Goal: Task Accomplishment & Management: Manage account settings

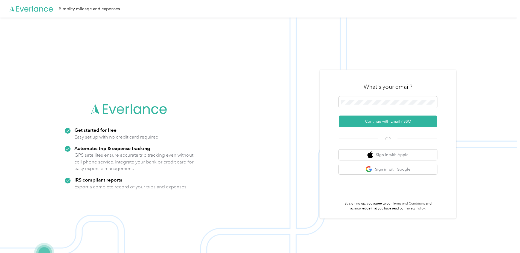
click at [364, 122] on button "Continue with Email / SSO" at bounding box center [388, 120] width 98 height 11
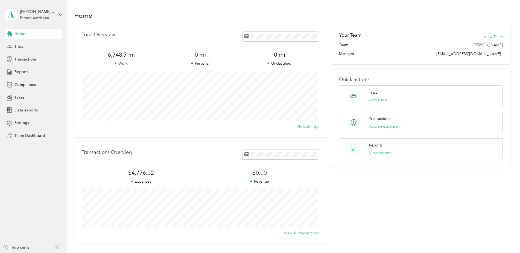
click at [371, 99] on button "Add a trip" at bounding box center [378, 100] width 18 height 6
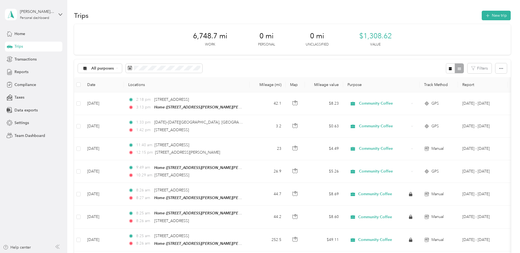
click at [494, 17] on button "New trip" at bounding box center [496, 16] width 29 height 10
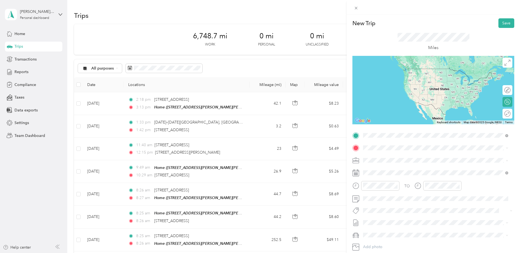
click at [389, 164] on span "[STREET_ADDRESS][PERSON_NAME][PERSON_NAME][PERSON_NAME]" at bounding box center [436, 163] width 126 height 5
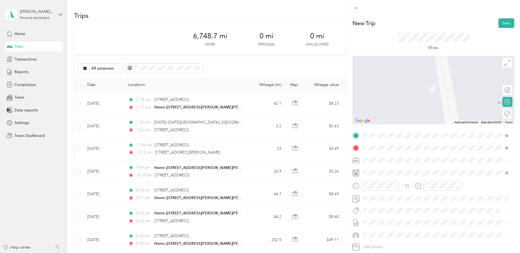
click at [391, 170] on span "[STREET_ADDRESS][US_STATE]" at bounding box center [400, 167] width 55 height 5
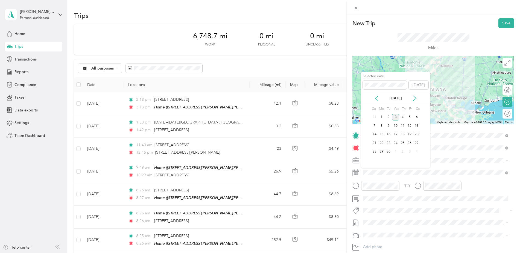
click at [377, 98] on icon at bounding box center [376, 97] width 5 height 5
click at [401, 142] on div "21" at bounding box center [402, 142] width 7 height 7
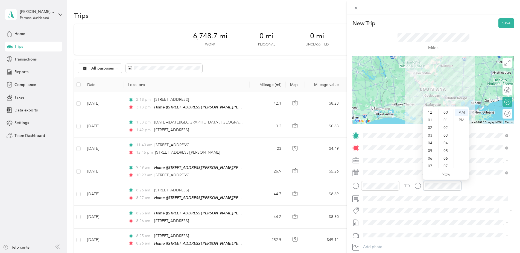
scroll to position [33, 0]
click at [445, 119] on div "23" at bounding box center [445, 120] width 13 height 8
click at [504, 24] on button "Save" at bounding box center [506, 23] width 16 height 10
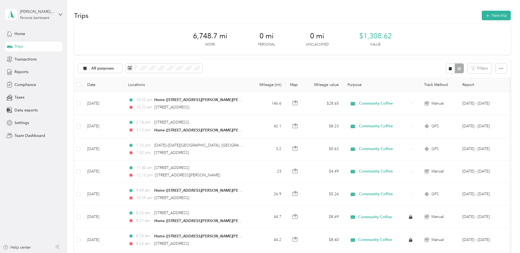
click at [493, 15] on button "New trip" at bounding box center [496, 16] width 29 height 10
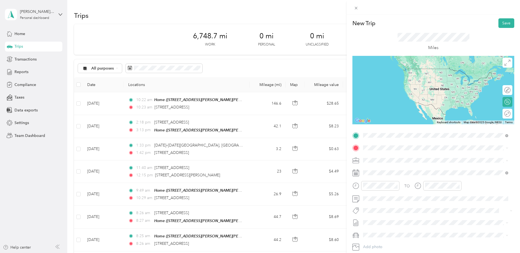
click at [389, 169] on span "[STREET_ADDRESS][US_STATE]" at bounding box center [400, 166] width 55 height 5
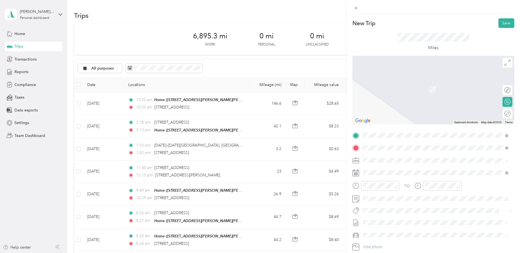
click at [402, 168] on span "[STREET_ADDRESS][US_STATE]" at bounding box center [400, 167] width 55 height 5
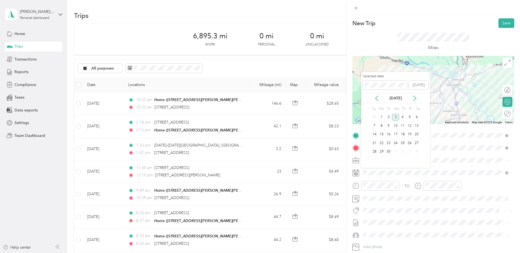
click at [377, 98] on icon at bounding box center [376, 97] width 5 height 5
click at [402, 142] on div "21" at bounding box center [402, 142] width 7 height 7
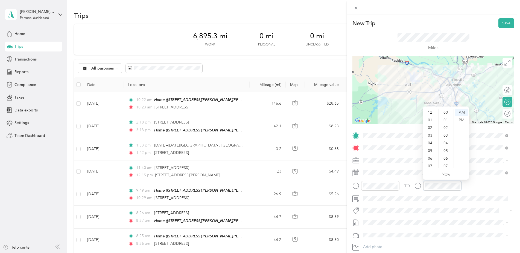
scroll to position [33, 0]
click at [445, 118] on div "25" at bounding box center [445, 120] width 13 height 8
click at [469, 42] on div "Miles" at bounding box center [433, 42] width 162 height 28
click at [500, 24] on button "Save" at bounding box center [506, 23] width 16 height 10
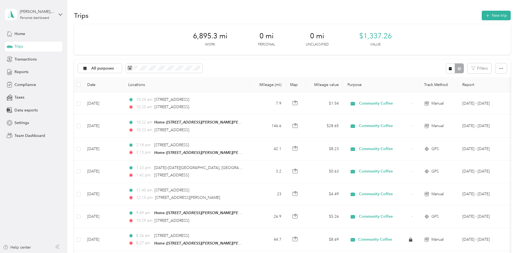
click at [495, 15] on button "New trip" at bounding box center [496, 16] width 29 height 10
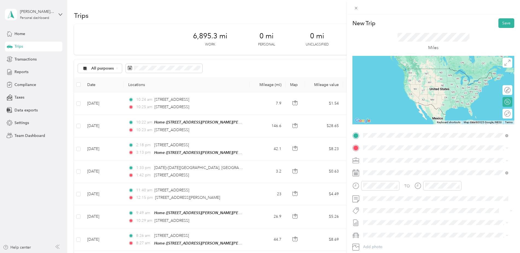
click at [392, 157] on span "[STREET_ADDRESS][US_STATE]" at bounding box center [400, 155] width 55 height 5
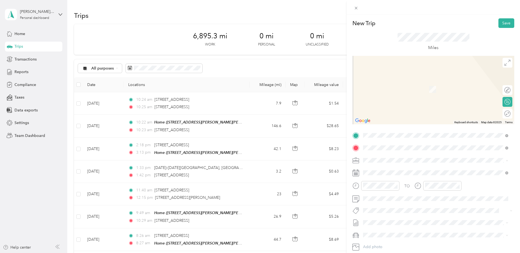
click at [394, 173] on div "Home [STREET_ADDRESS][PERSON_NAME][PERSON_NAME][PERSON_NAME]" at bounding box center [436, 172] width 126 height 11
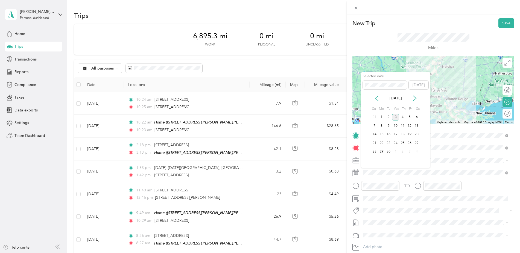
click at [376, 99] on icon at bounding box center [376, 97] width 5 height 5
click at [403, 143] on div "21" at bounding box center [402, 142] width 7 height 7
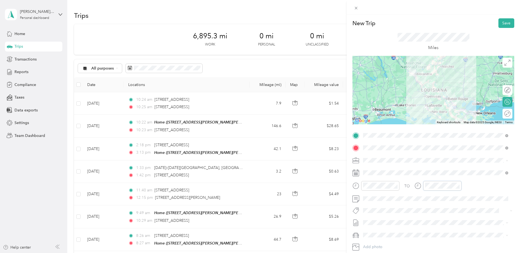
scroll to position [33, 0]
click at [446, 119] on div "27" at bounding box center [445, 120] width 13 height 8
click at [421, 207] on span at bounding box center [433, 210] width 144 height 6
click at [502, 24] on button "Save" at bounding box center [506, 23] width 16 height 10
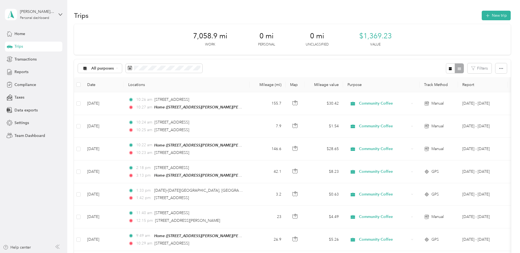
click at [494, 14] on button "New trip" at bounding box center [496, 16] width 29 height 10
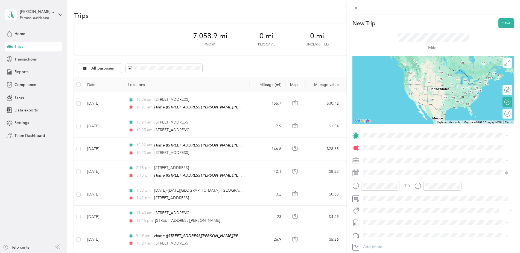
click at [388, 164] on span "[STREET_ADDRESS][PERSON_NAME][PERSON_NAME][PERSON_NAME]" at bounding box center [436, 162] width 126 height 5
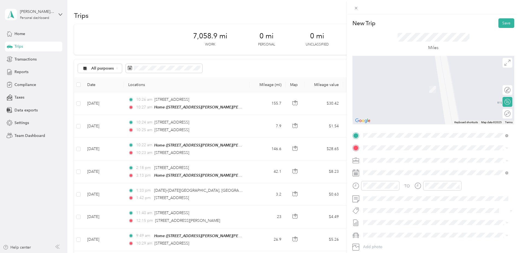
click at [351, 128] on form "New Trip Save This trip cannot be edited because it is either under review, app…" at bounding box center [433, 140] width 173 height 245
click at [272, 68] on div "New Trip Save This trip cannot be edited because it is either under review, app…" at bounding box center [260, 126] width 520 height 253
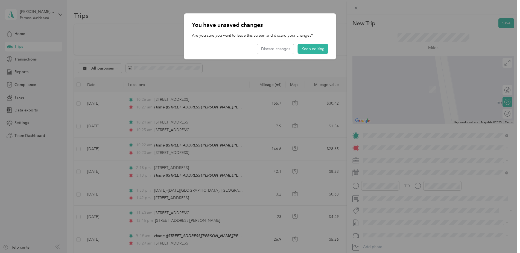
click at [308, 49] on button "Keep editing" at bounding box center [313, 49] width 31 height 10
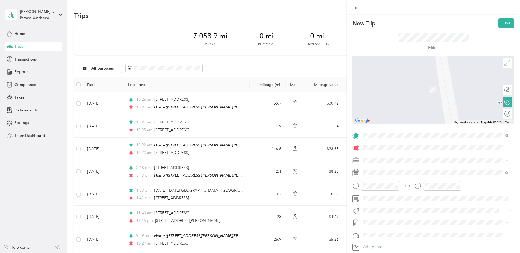
click at [376, 150] on span at bounding box center [437, 147] width 153 height 9
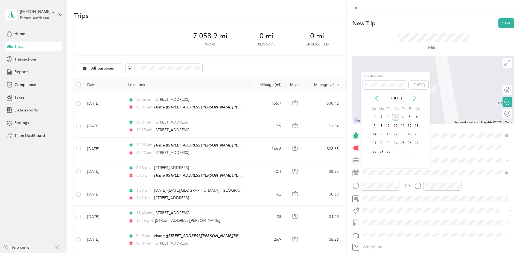
click at [375, 99] on icon at bounding box center [376, 97] width 5 height 5
click at [395, 151] on div "27" at bounding box center [395, 151] width 7 height 7
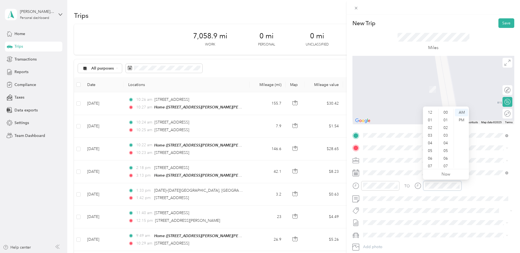
scroll to position [33, 0]
click at [446, 120] on div "29" at bounding box center [445, 120] width 13 height 8
click at [387, 170] on span "[STREET_ADDRESS][US_STATE]" at bounding box center [400, 167] width 55 height 5
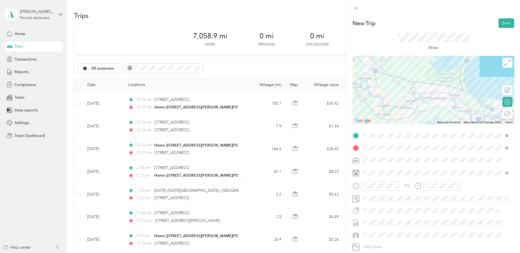
click at [501, 22] on button "Save" at bounding box center [506, 23] width 16 height 10
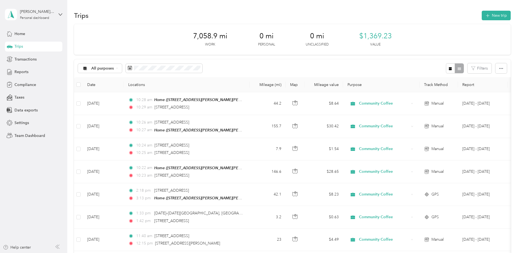
click at [497, 14] on button "New trip" at bounding box center [496, 16] width 29 height 10
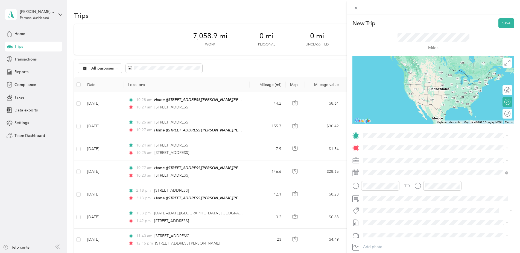
click at [380, 154] on span "[STREET_ADDRESS][US_STATE]" at bounding box center [400, 154] width 55 height 5
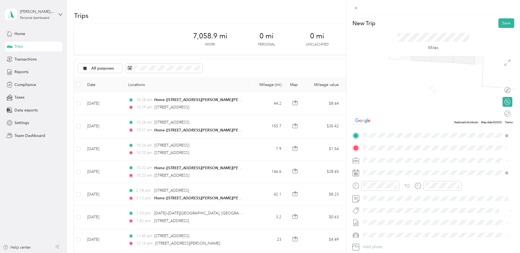
click at [395, 198] on span "[STREET_ADDRESS][PERSON_NAME][PERSON_NAME][US_STATE]" at bounding box center [430, 196] width 115 height 5
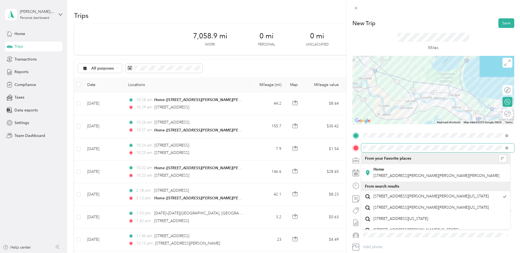
click at [361, 144] on div at bounding box center [433, 147] width 162 height 9
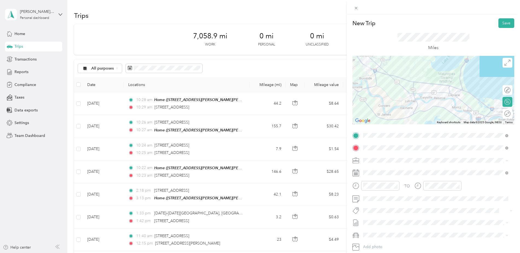
click at [391, 145] on span at bounding box center [437, 147] width 153 height 9
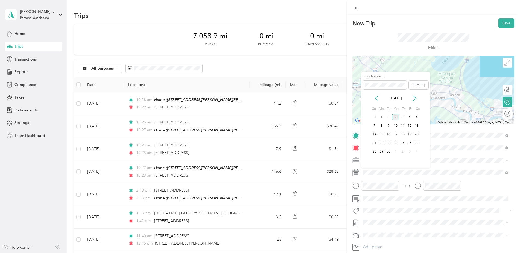
click at [377, 99] on icon at bounding box center [376, 97] width 5 height 5
click at [396, 149] on div "27" at bounding box center [395, 151] width 7 height 7
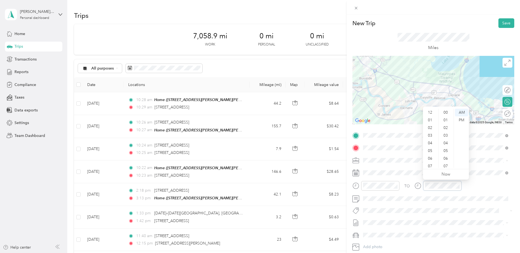
scroll to position [33, 0]
click at [447, 120] on div "30" at bounding box center [445, 120] width 13 height 8
click at [443, 112] on div "30" at bounding box center [445, 113] width 13 height 8
click at [412, 203] on div "TO Add photo" at bounding box center [433, 197] width 162 height 132
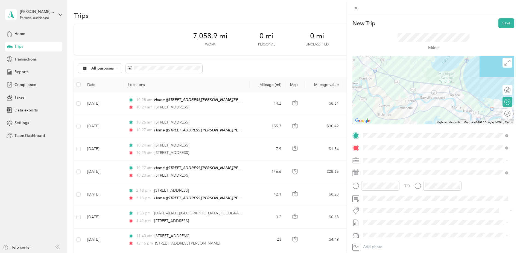
click at [502, 22] on button "Save" at bounding box center [506, 23] width 16 height 10
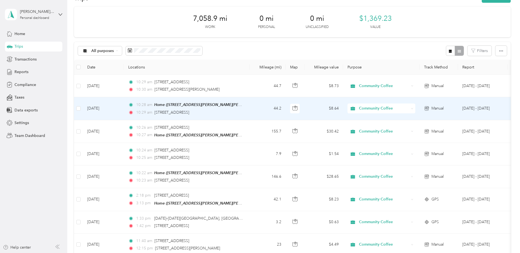
scroll to position [0, 0]
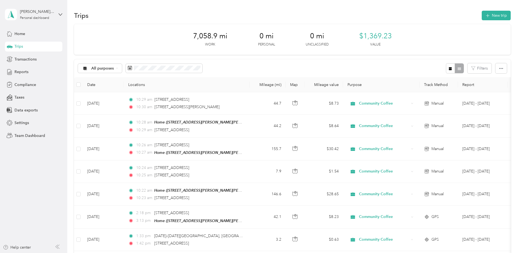
click at [21, 72] on span "Reports" at bounding box center [21, 72] width 14 height 6
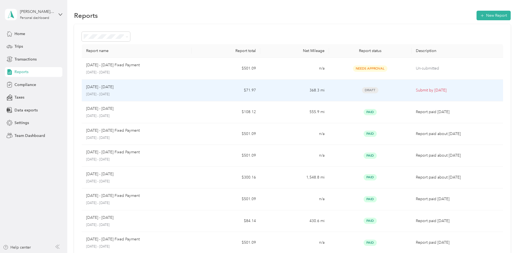
click at [122, 90] on div "[DATE] - [DATE]" at bounding box center [136, 87] width 101 height 6
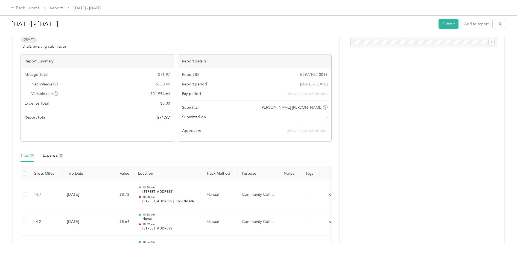
scroll to position [8, 0]
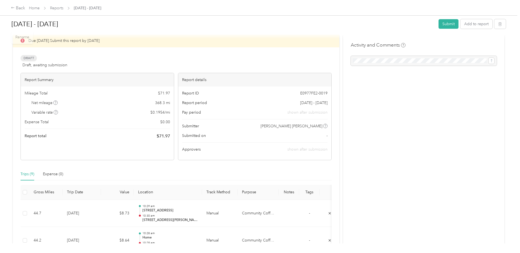
click at [453, 22] on button "Submit" at bounding box center [448, 24] width 20 height 10
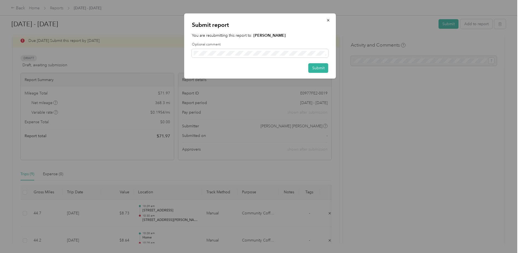
click at [318, 68] on button "Submit" at bounding box center [318, 68] width 20 height 10
